Goal: Task Accomplishment & Management: Manage account settings

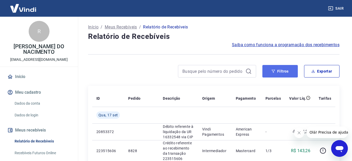
click at [289, 73] on button "Filtros" at bounding box center [279, 71] width 35 height 13
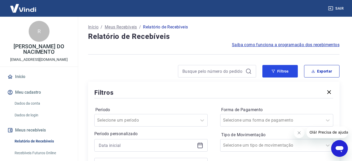
scroll to position [78, 0]
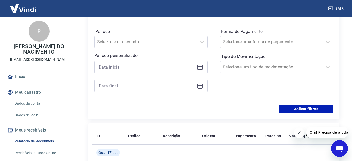
click at [201, 70] on div at bounding box center [150, 67] width 113 height 13
click at [202, 67] on icon at bounding box center [200, 67] width 6 height 6
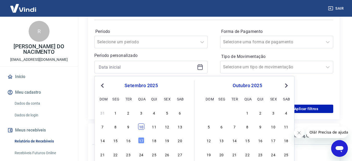
click at [141, 127] on div "10" at bounding box center [141, 126] width 6 height 6
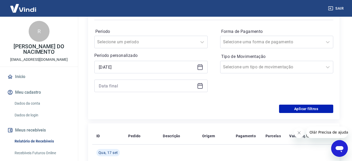
type input "[DATE]"
click at [202, 84] on icon at bounding box center [200, 85] width 5 height 5
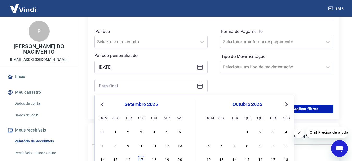
click at [140, 158] on div "17" at bounding box center [141, 159] width 6 height 6
type input "[DATE]"
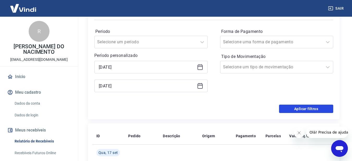
click at [309, 110] on button "Aplicar filtros" at bounding box center [306, 108] width 54 height 8
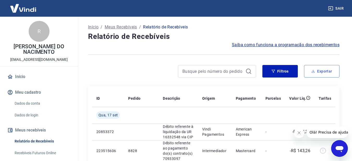
click at [323, 73] on button "Exportar" at bounding box center [321, 71] width 35 height 13
type input "[DATE]"
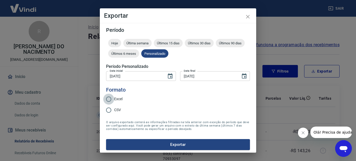
click at [113, 98] on input "Excel" at bounding box center [108, 99] width 11 height 11
radio input "true"
click at [166, 144] on button "Exportar" at bounding box center [178, 144] width 144 height 11
